Goal: Task Accomplishment & Management: Use online tool/utility

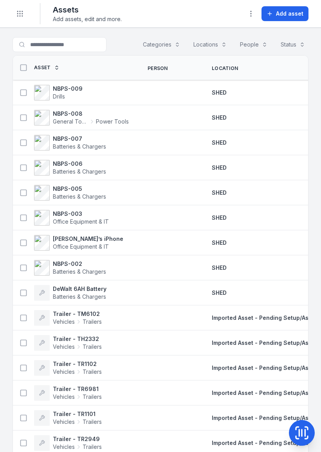
click at [286, 17] on span "Add asset" at bounding box center [289, 14] width 27 height 8
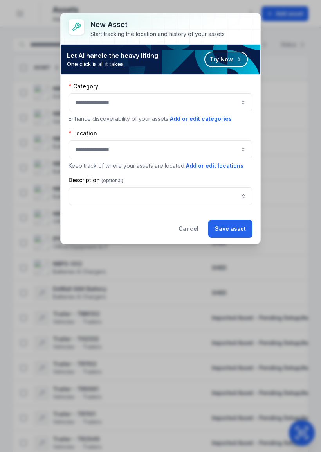
click at [229, 58] on button "Try Now" at bounding box center [225, 60] width 43 height 16
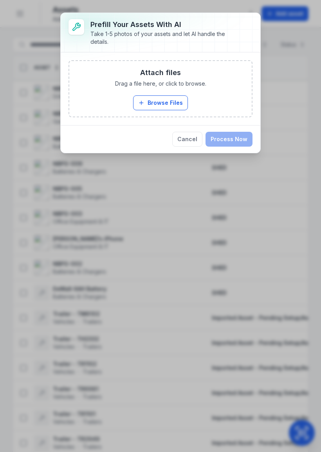
click at [160, 110] on button "Browse Files" at bounding box center [160, 102] width 55 height 15
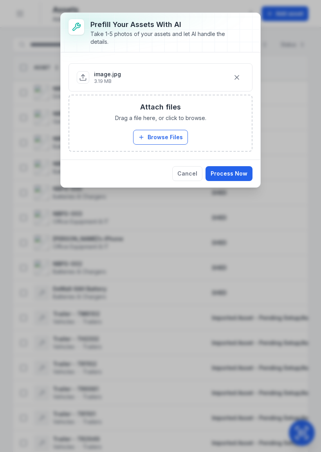
click at [166, 139] on button "Browse Files" at bounding box center [160, 137] width 55 height 15
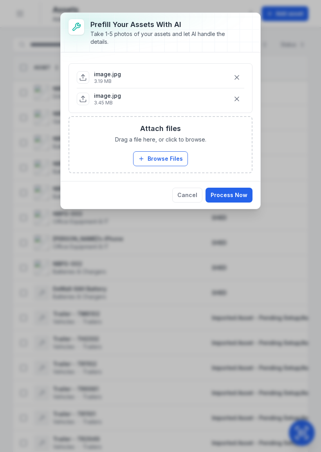
click at [167, 159] on button "Browse Files" at bounding box center [160, 158] width 55 height 15
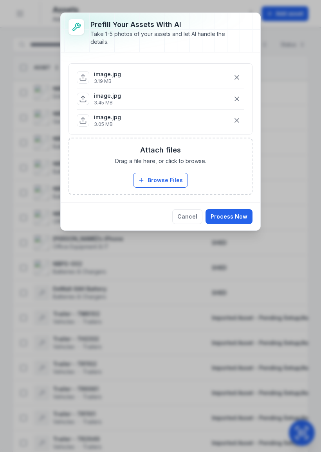
click at [232, 216] on button "Process Now" at bounding box center [228, 216] width 47 height 15
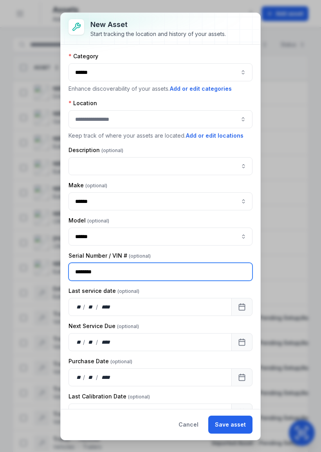
click at [135, 268] on input "********" at bounding box center [160, 272] width 184 height 18
type input "*"
type input "**********"
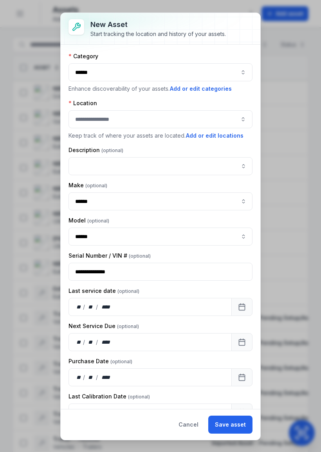
click at [248, 290] on div "Last service date" at bounding box center [160, 291] width 184 height 8
click at [148, 122] on div at bounding box center [160, 119] width 184 height 18
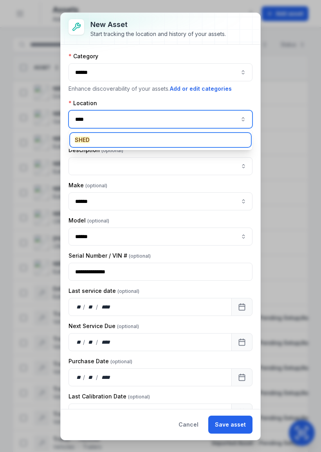
click at [94, 140] on div "SHED" at bounding box center [160, 140] width 181 height 14
type input "****"
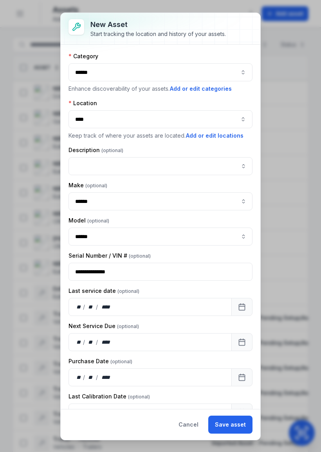
click at [242, 423] on button "Save asset" at bounding box center [230, 425] width 44 height 18
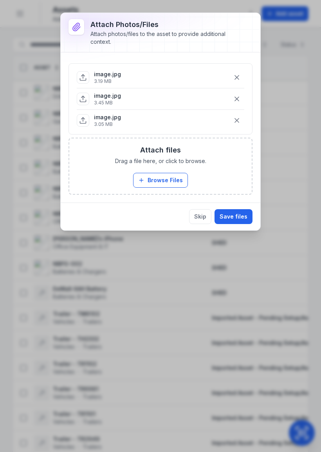
click at [245, 211] on button "Save files" at bounding box center [233, 216] width 38 height 15
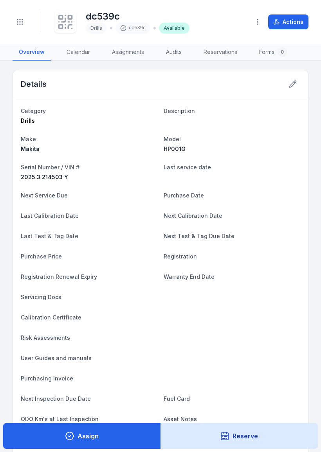
click at [65, 18] on icon at bounding box center [64, 20] width 4 height 4
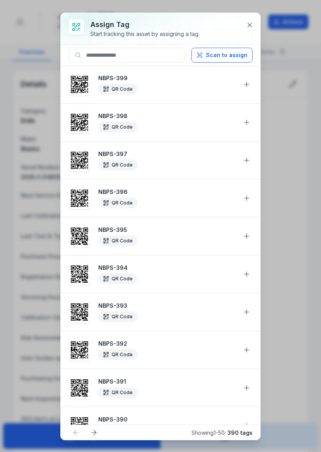
click at [235, 54] on button "Scan to assign" at bounding box center [221, 55] width 61 height 15
